Goal: Information Seeking & Learning: Understand process/instructions

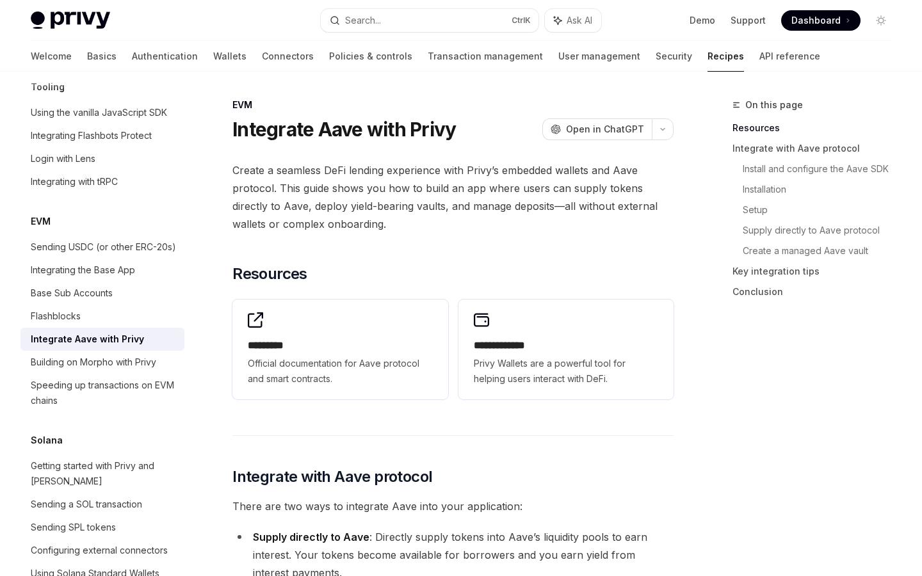
scroll to position [133, 0]
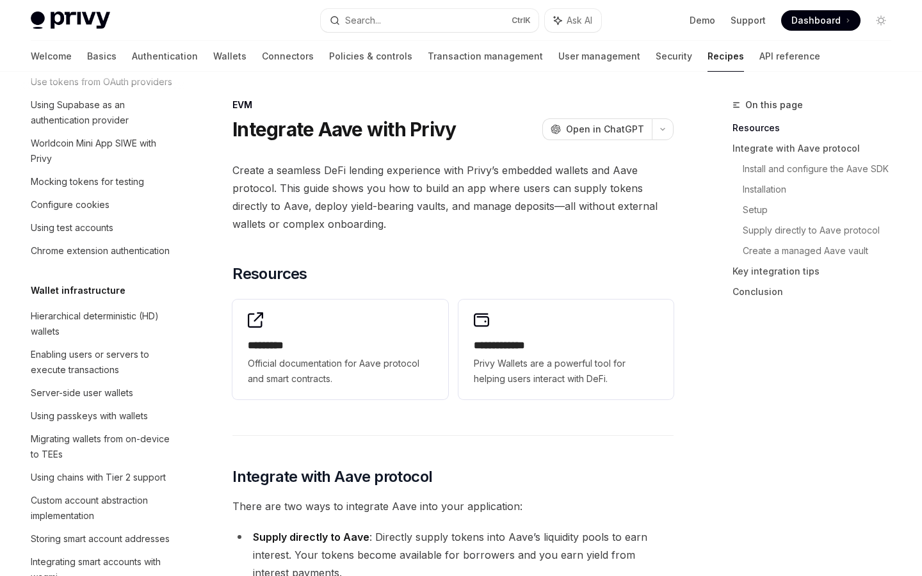
click at [83, 329] on div "Hierarchical deterministic (HD) wallets" at bounding box center [104, 324] width 146 height 31
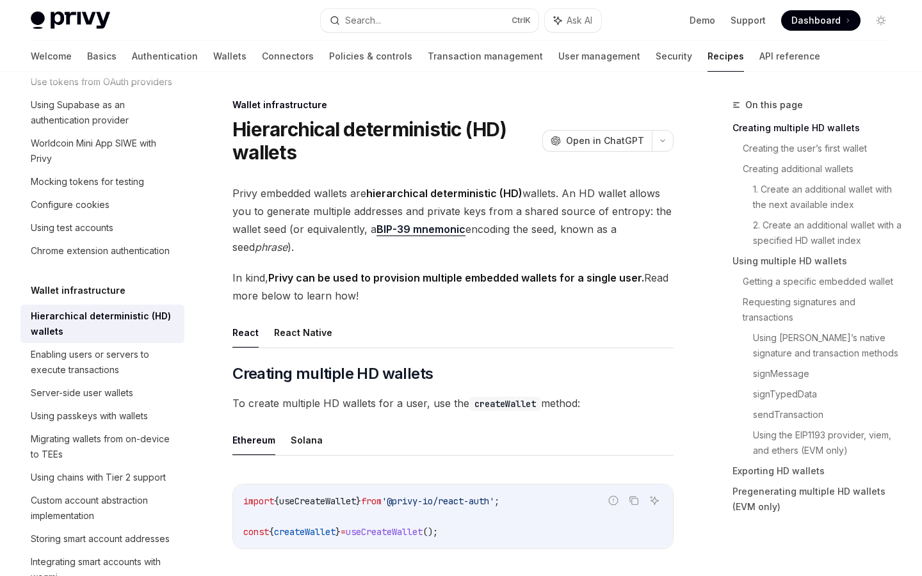
click at [262, 54] on link "Connectors" at bounding box center [288, 56] width 52 height 31
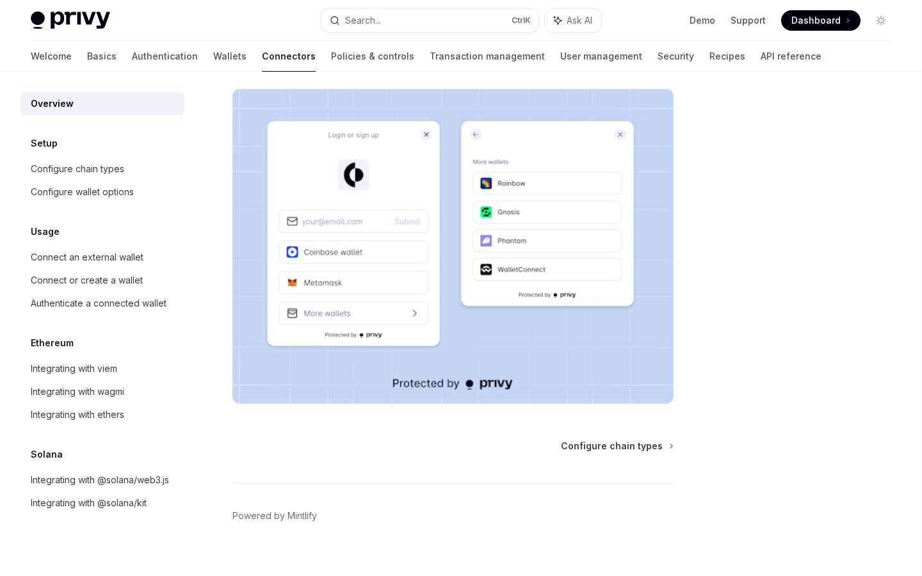
scroll to position [230, 0]
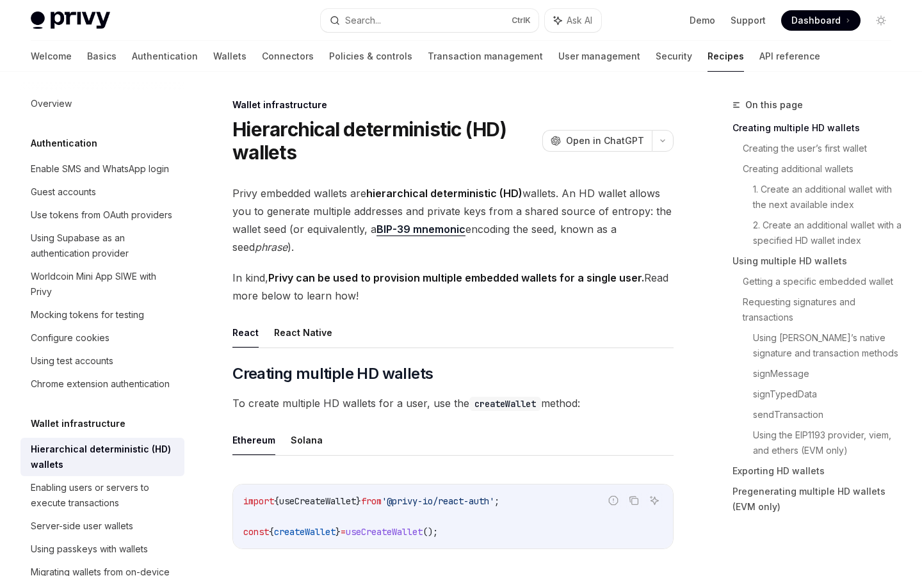
type textarea "*"
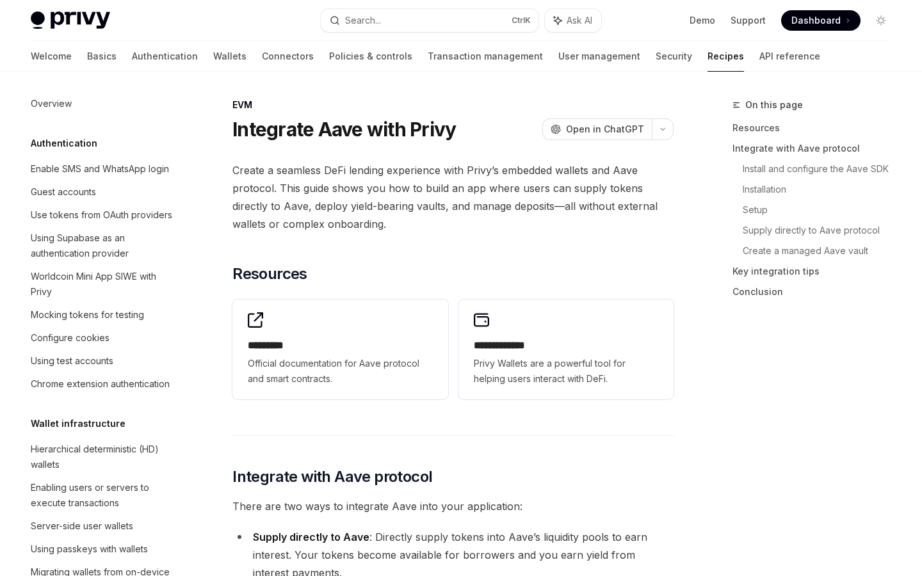
scroll to position [1685, 0]
